Goal: Task Accomplishment & Management: Use online tool/utility

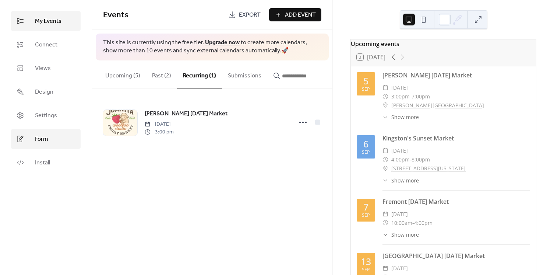
click at [51, 132] on link "Form" at bounding box center [46, 139] width 70 height 20
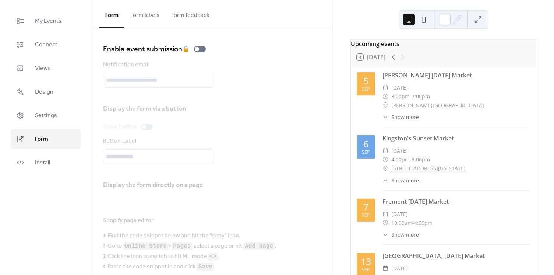
click at [139, 18] on button "Form labels" at bounding box center [144, 13] width 41 height 27
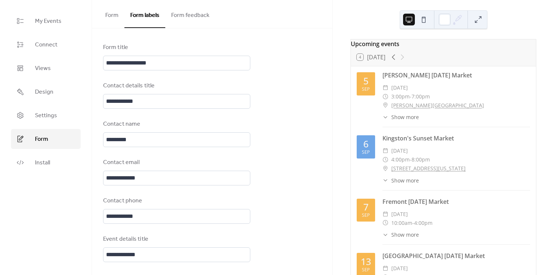
click at [118, 16] on button "Form" at bounding box center [111, 13] width 25 height 27
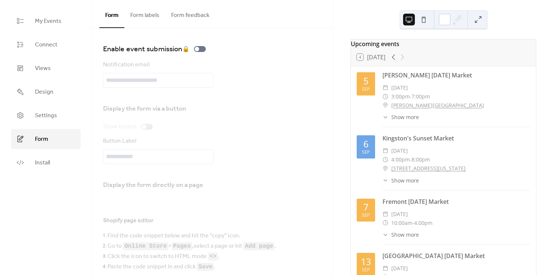
click at [186, 15] on button "Form feedback" at bounding box center [190, 13] width 50 height 27
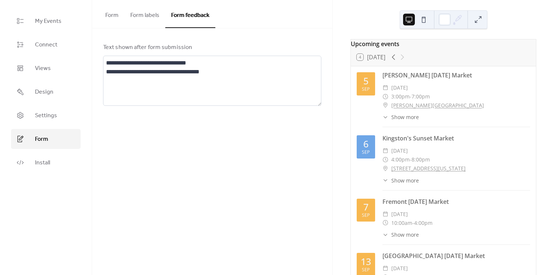
click at [107, 15] on button "Form" at bounding box center [111, 13] width 25 height 27
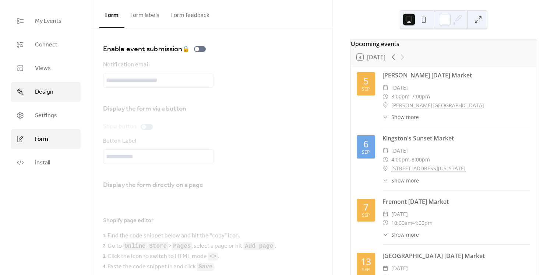
click at [55, 93] on link "Design" at bounding box center [46, 92] width 70 height 20
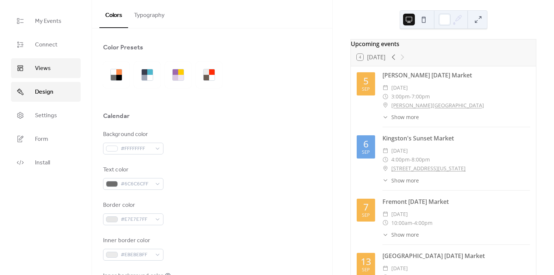
click at [63, 70] on link "Views" at bounding box center [46, 68] width 70 height 20
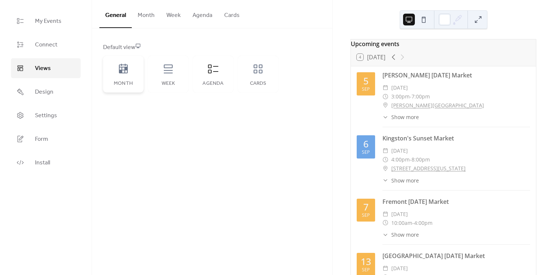
click at [119, 67] on icon at bounding box center [123, 69] width 9 height 10
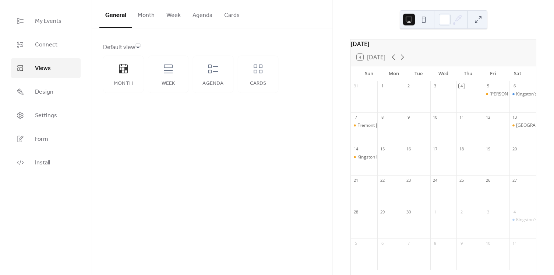
scroll to position [17, 0]
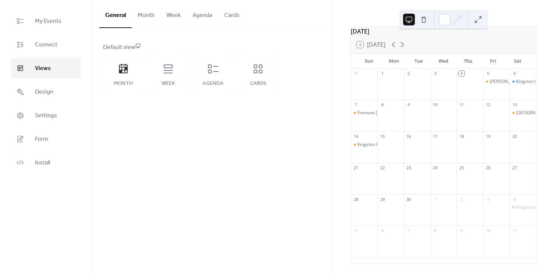
click at [418, 17] on button at bounding box center [424, 20] width 12 height 12
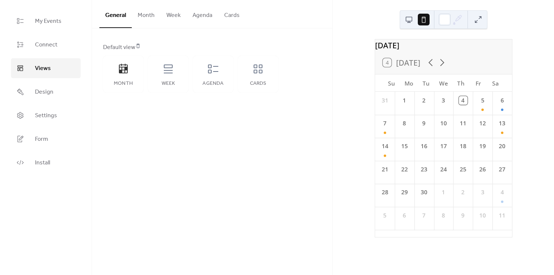
scroll to position [0, 0]
click at [411, 21] on button at bounding box center [409, 20] width 12 height 12
